Goal: Task Accomplishment & Management: Manage account settings

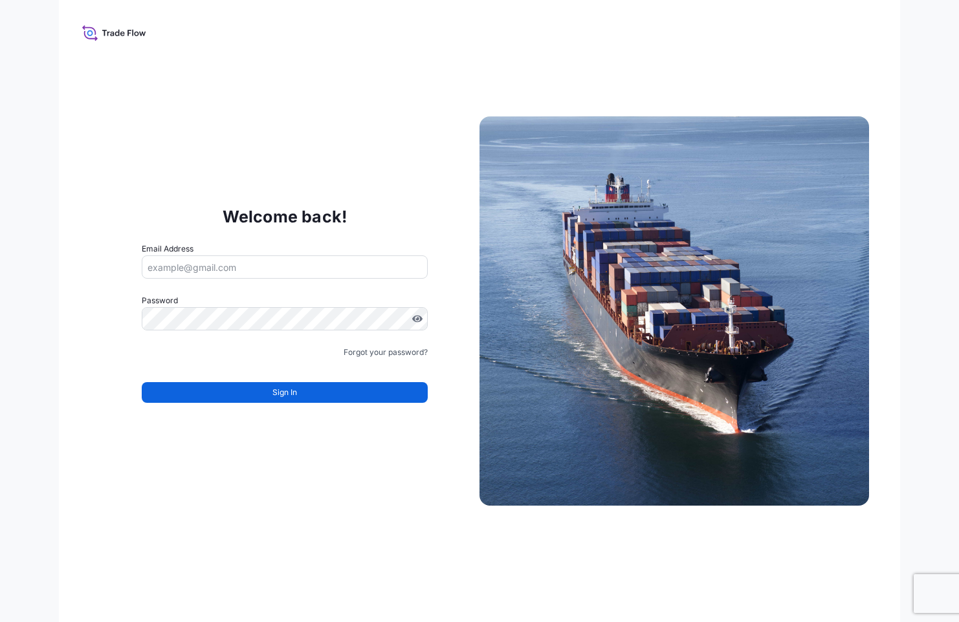
click at [206, 266] on input "Email Address" at bounding box center [285, 266] width 286 height 23
type input "[EMAIL_ADDRESS][DOMAIN_NAME]"
